Goal: Submit feedback/report problem

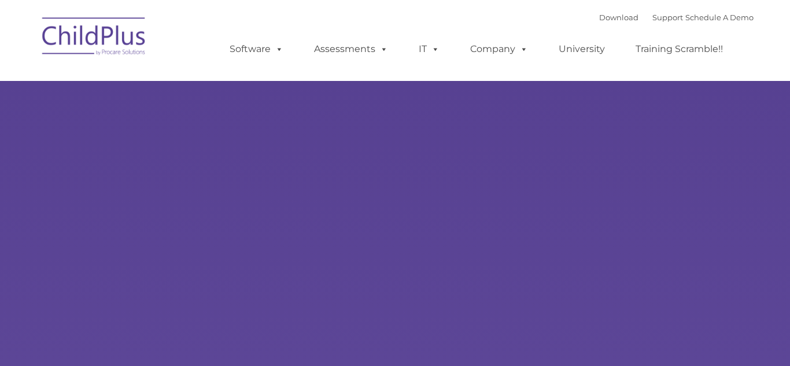
type input ""
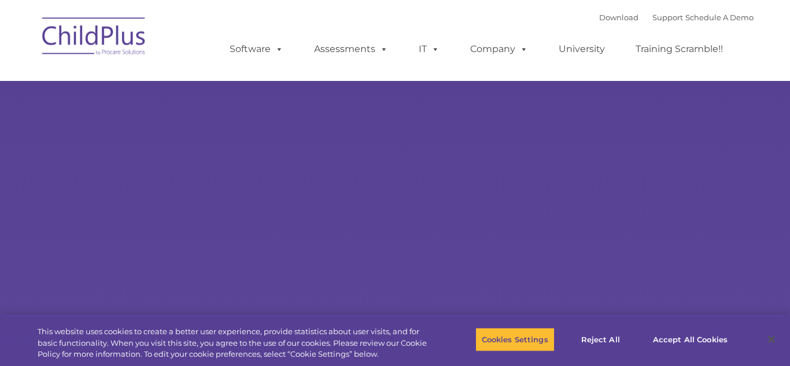
select select "MEDIUM"
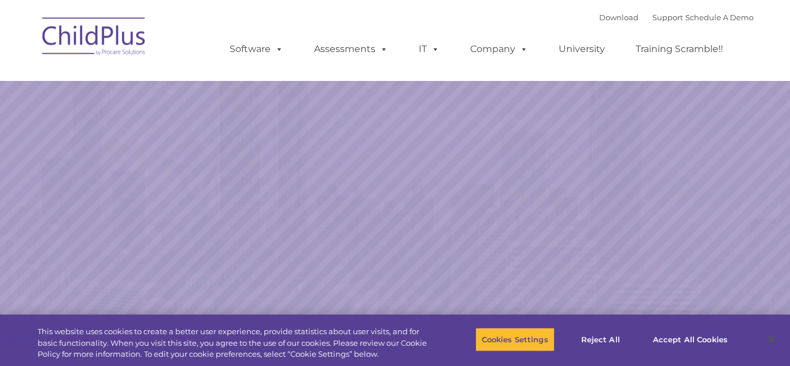
select select "MEDIUM"
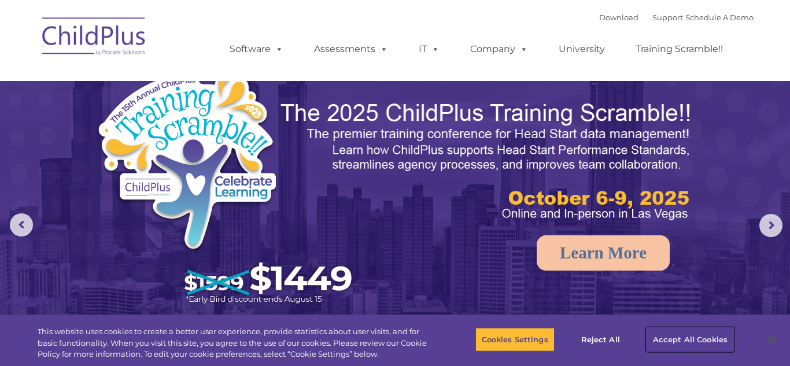
click at [681, 337] on button "Accept All Cookies" at bounding box center [689, 339] width 87 height 24
